Goal: Download file/media

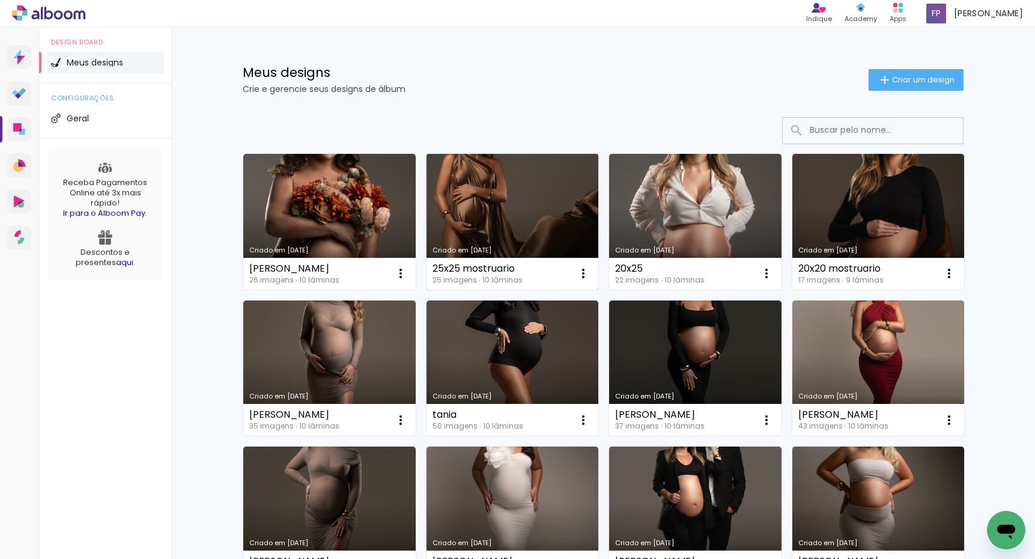
click at [520, 205] on link "Criado em [DATE]" at bounding box center [512, 222] width 172 height 136
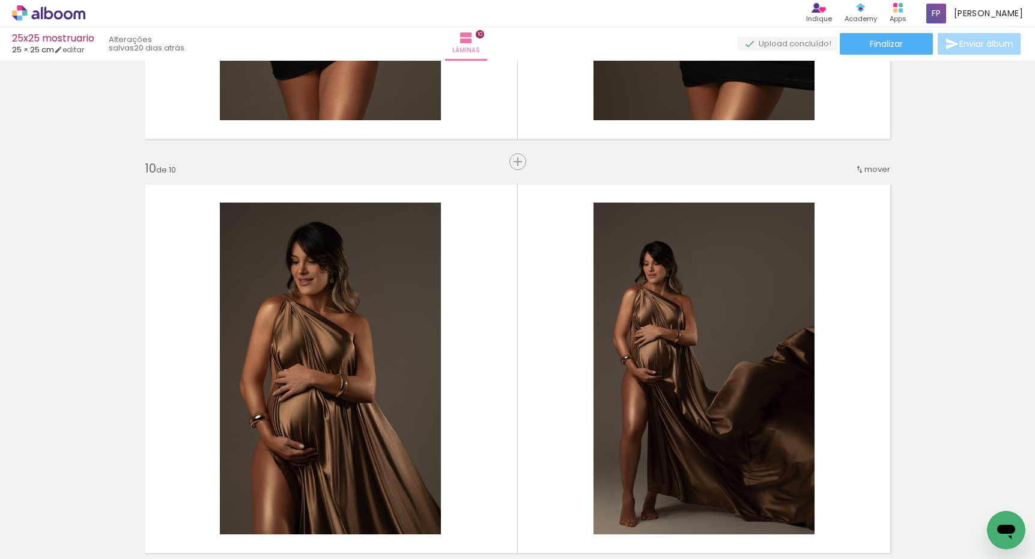
scroll to position [3642, 0]
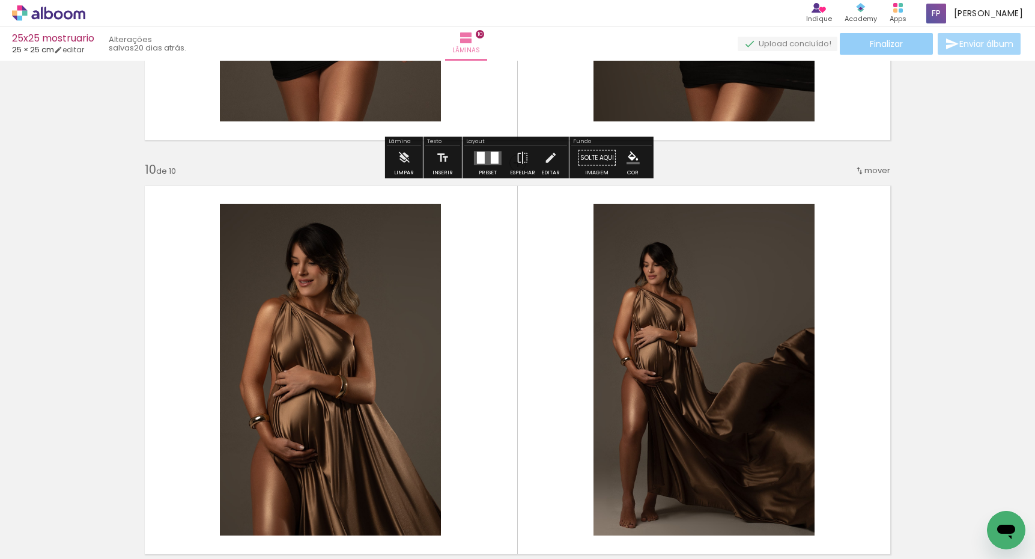
click at [883, 44] on span "Finalizar" at bounding box center [886, 44] width 33 height 8
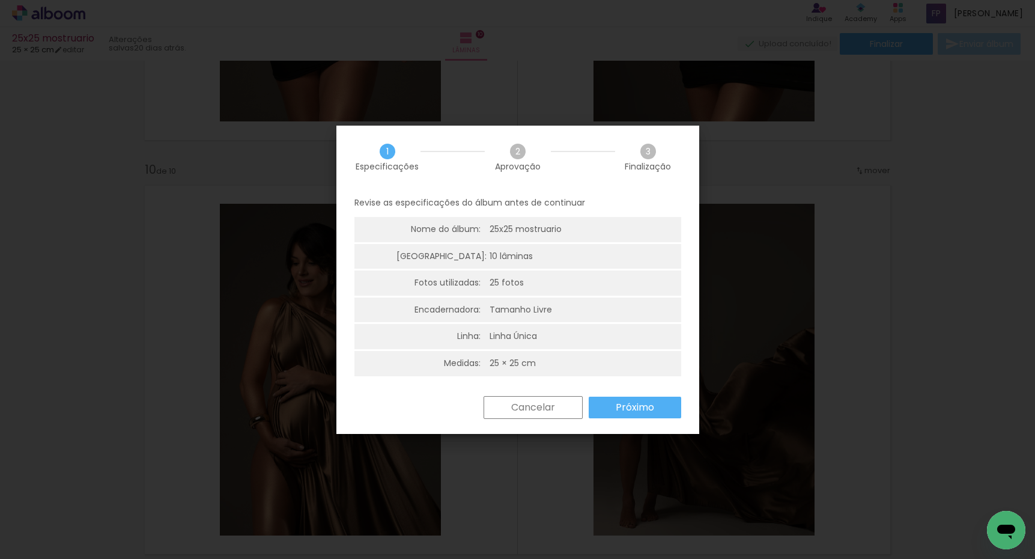
click at [0, 0] on slot "Próximo" at bounding box center [0, 0] width 0 height 0
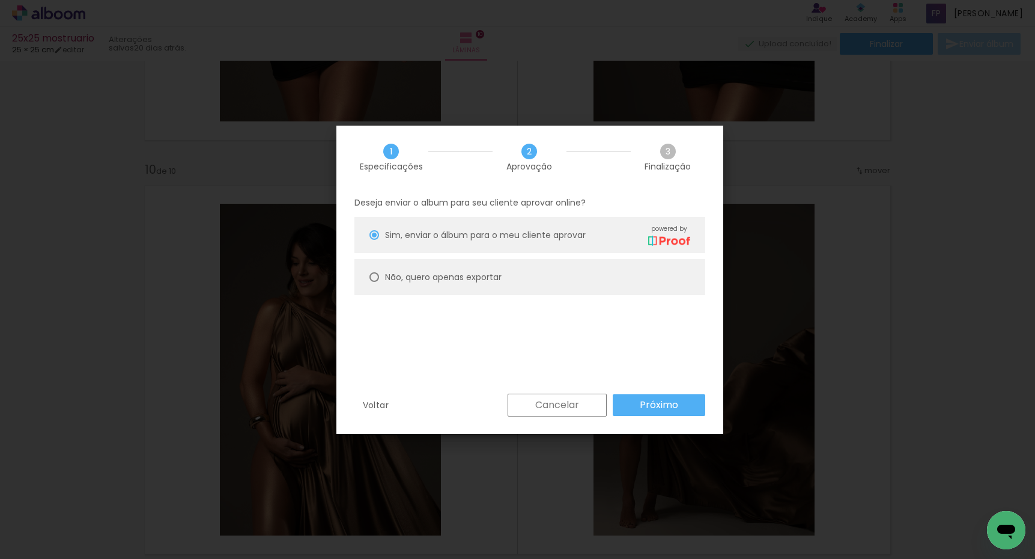
drag, startPoint x: 429, startPoint y: 283, endPoint x: 459, endPoint y: 294, distance: 32.1
click at [429, 283] on paper-radio-button "Não, quero apenas exportar" at bounding box center [529, 277] width 351 height 36
type paper-radio-button "on"
click at [0, 0] on slot "Próximo" at bounding box center [0, 0] width 0 height 0
type input "Alta, 300 DPI"
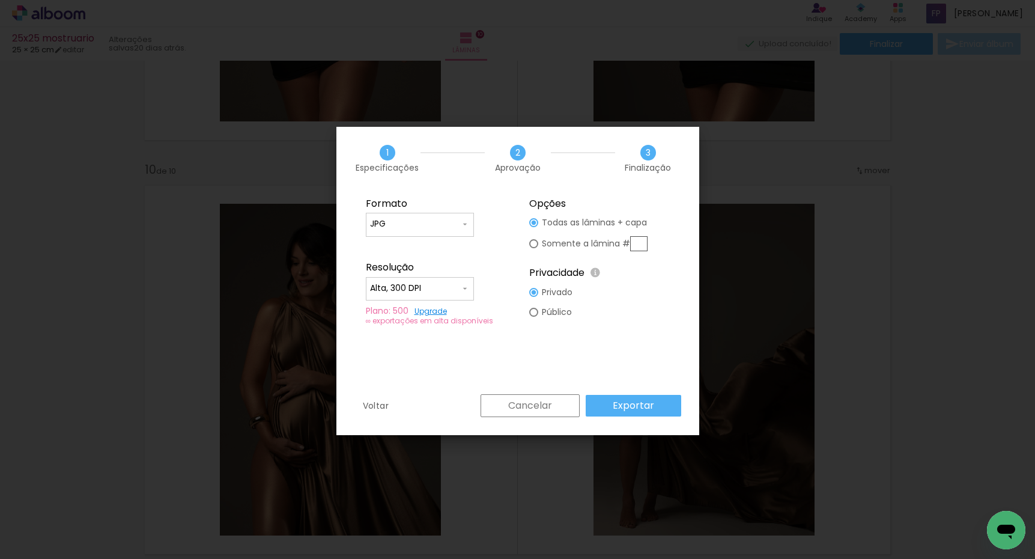
click at [0, 0] on slot "Exportar" at bounding box center [0, 0] width 0 height 0
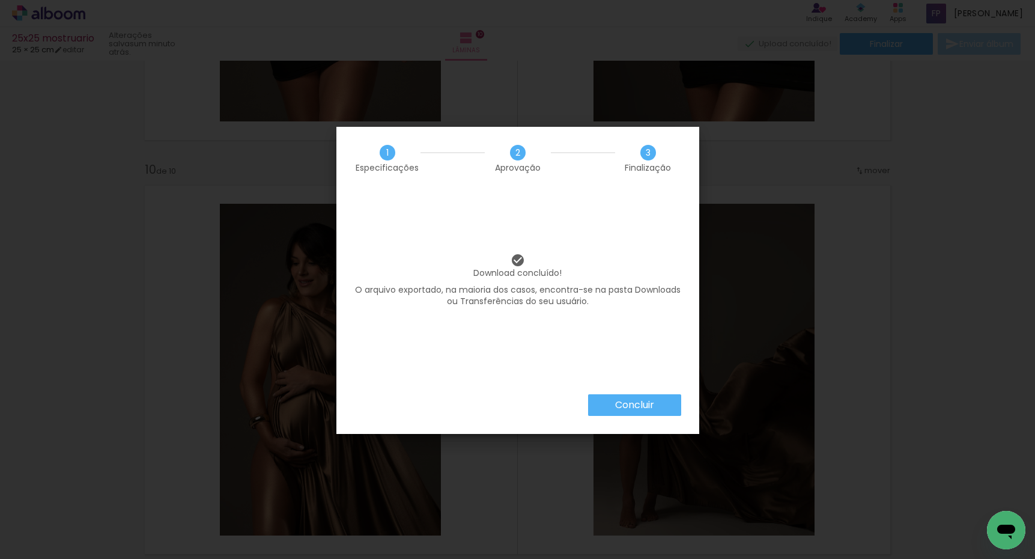
click at [0, 0] on slot "Concluir" at bounding box center [0, 0] width 0 height 0
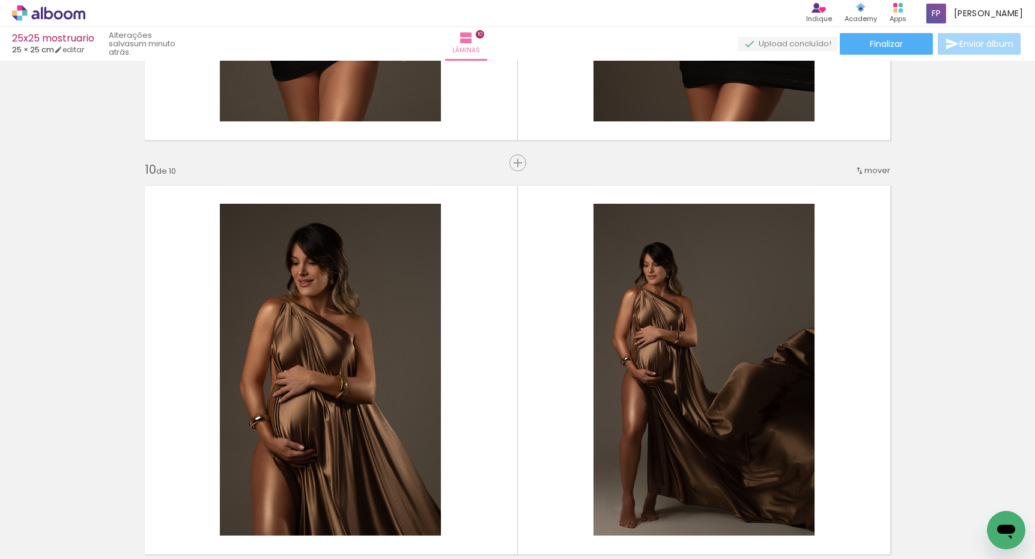
click at [66, 16] on icon at bounding box center [48, 13] width 73 height 16
